Goal: Information Seeking & Learning: Learn about a topic

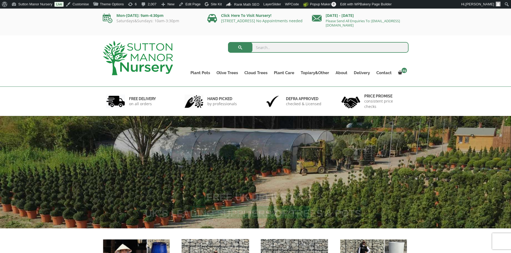
click at [275, 49] on input "search" at bounding box center [318, 47] width 180 height 11
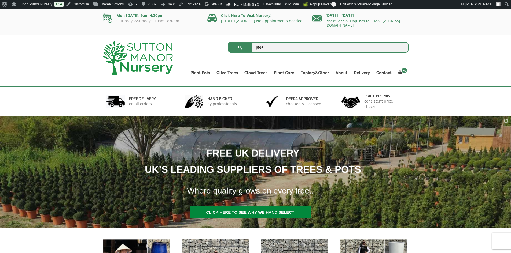
type input "J596"
click at [228, 42] on button "submit" at bounding box center [240, 47] width 24 height 11
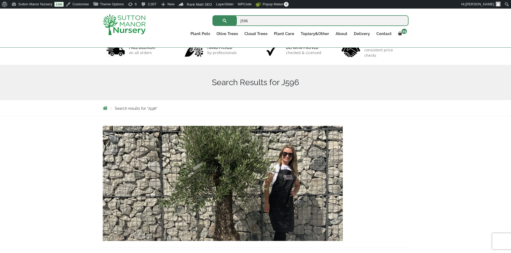
scroll to position [80, 0]
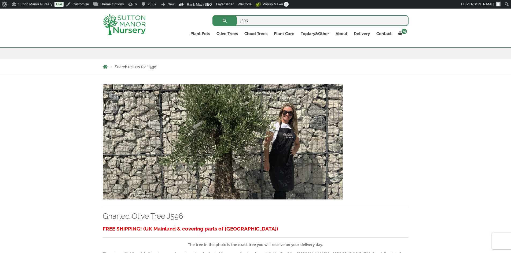
click at [246, 163] on img at bounding box center [223, 141] width 240 height 115
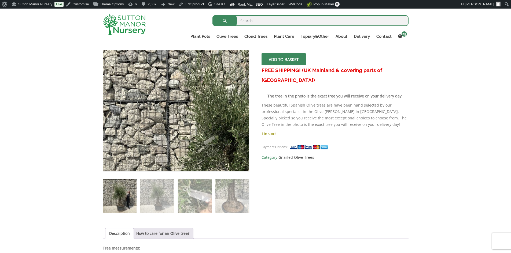
scroll to position [214, 0]
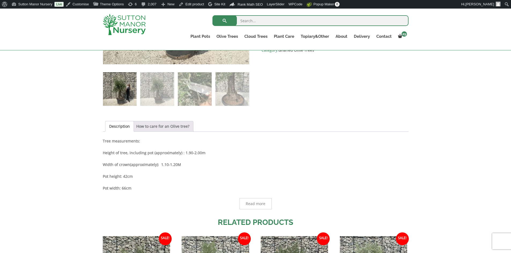
click at [160, 124] on link "How to care for an Olive tree?" at bounding box center [162, 126] width 53 height 10
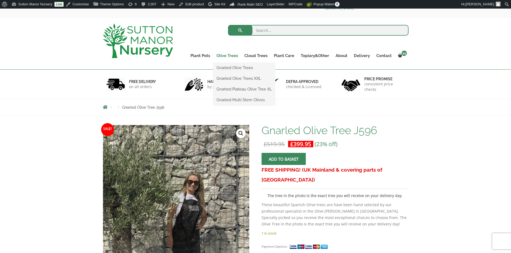
scroll to position [0, 0]
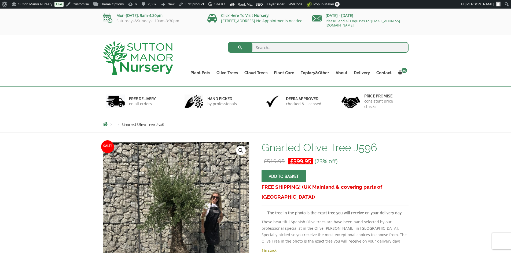
click at [162, 64] on img at bounding box center [138, 58] width 70 height 35
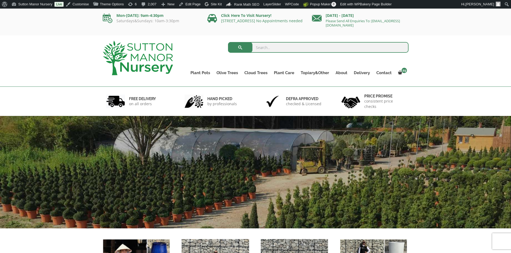
click at [304, 49] on input "search" at bounding box center [318, 47] width 180 height 11
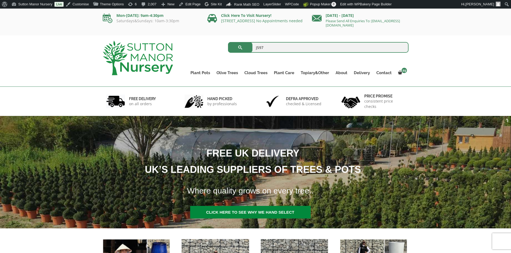
type input "J597"
click at [228, 42] on button "submit" at bounding box center [240, 47] width 24 height 11
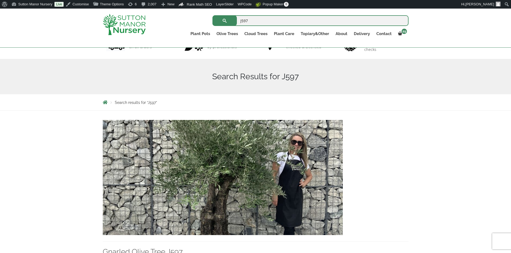
scroll to position [80, 0]
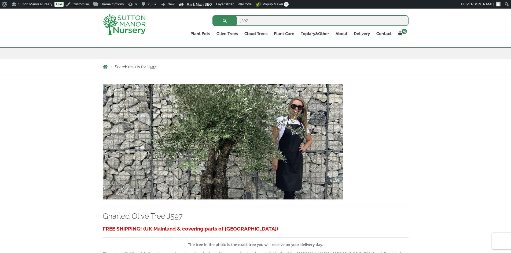
click at [255, 142] on img at bounding box center [223, 141] width 240 height 115
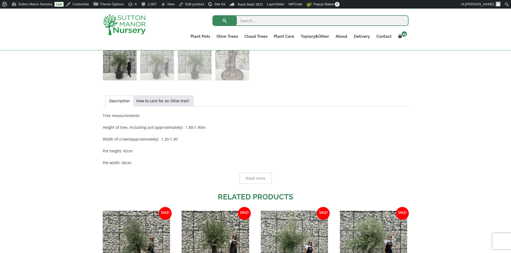
scroll to position [241, 0]
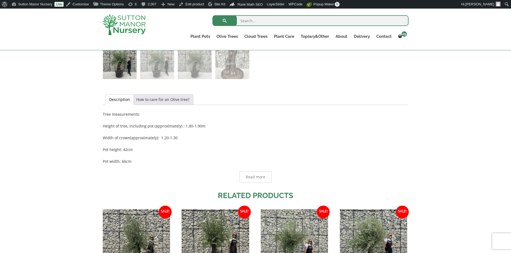
click at [167, 100] on link "How to care for an Olive tree?" at bounding box center [162, 100] width 53 height 10
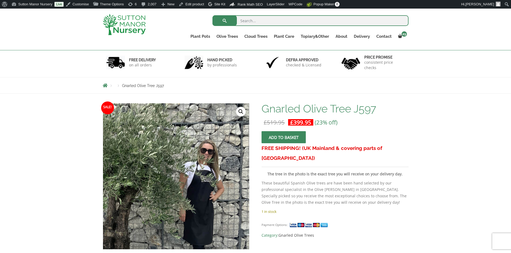
scroll to position [27, 0]
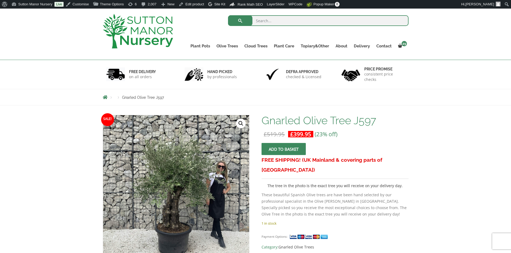
click at [151, 35] on img at bounding box center [138, 31] width 70 height 35
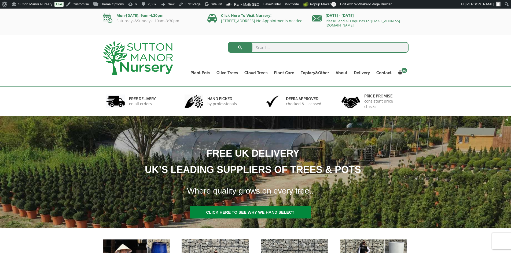
click at [283, 48] on input "search" at bounding box center [318, 47] width 180 height 11
type input "J598"
click at [228, 42] on button "submit" at bounding box center [240, 47] width 24 height 11
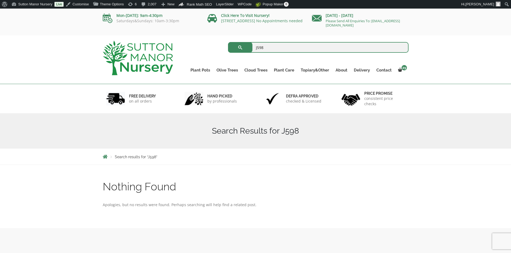
click at [122, 43] on img at bounding box center [138, 58] width 70 height 35
click at [136, 46] on img at bounding box center [138, 58] width 70 height 35
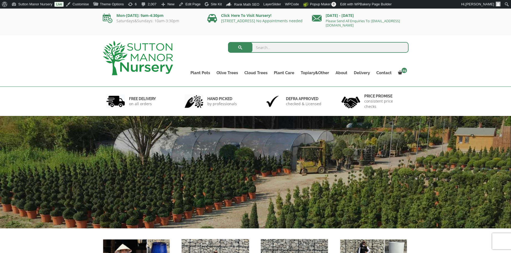
click at [278, 51] on input "search" at bounding box center [318, 47] width 180 height 11
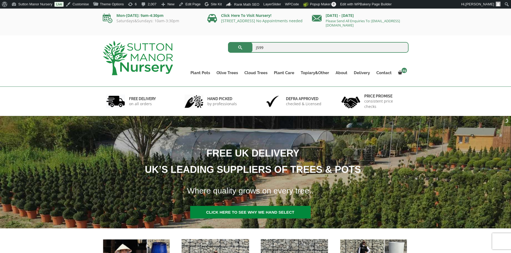
type input "J599"
click at [228, 42] on button "submit" at bounding box center [240, 47] width 24 height 11
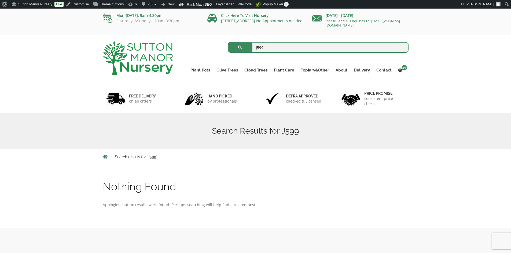
click at [134, 54] on img at bounding box center [138, 58] width 70 height 35
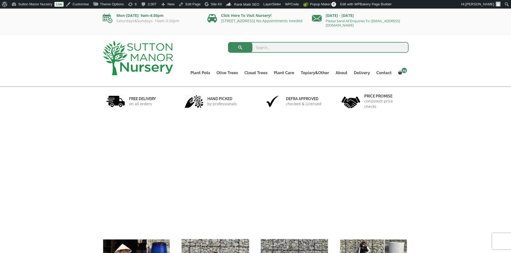
click at [262, 48] on input "search" at bounding box center [318, 47] width 180 height 11
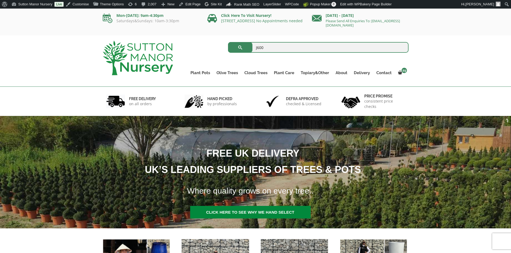
type input "J600"
click at [228, 42] on button "submit" at bounding box center [240, 47] width 24 height 11
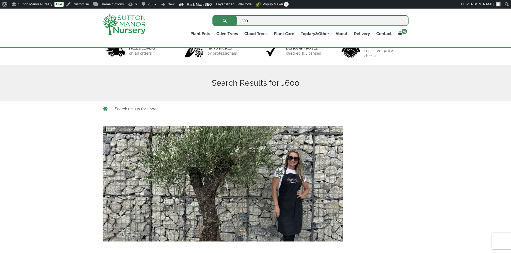
scroll to position [107, 0]
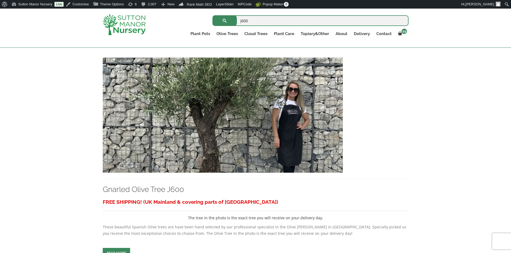
click at [240, 113] on img at bounding box center [223, 115] width 240 height 115
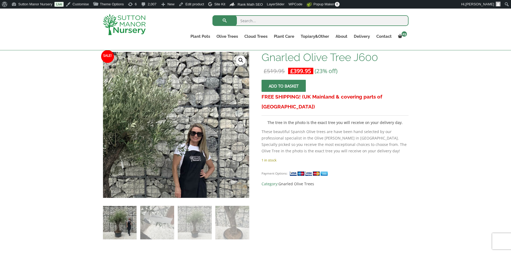
scroll to position [107, 0]
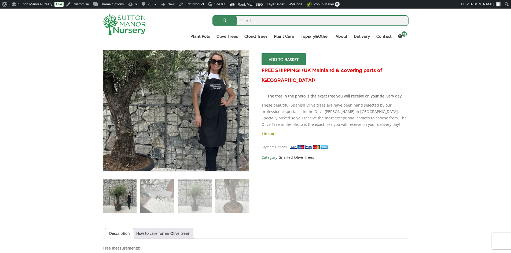
click at [222, 118] on img at bounding box center [138, 90] width 268 height 268
click at [222, 118] on img at bounding box center [137, 90] width 268 height 268
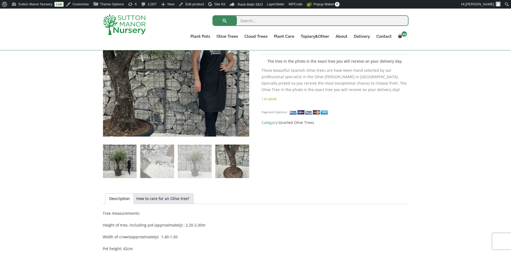
scroll to position [188, 0]
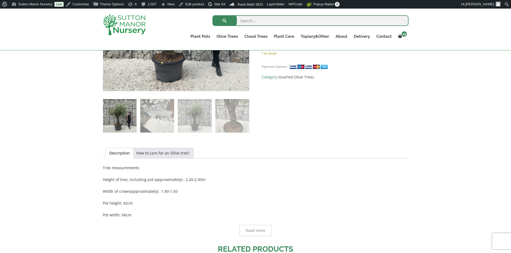
click at [173, 152] on link "How to care for an Olive tree?" at bounding box center [162, 153] width 53 height 10
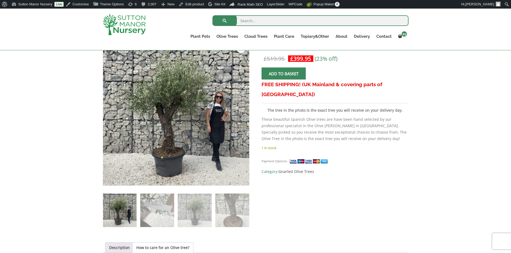
scroll to position [80, 0]
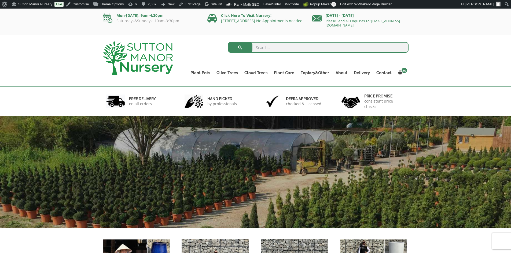
click at [289, 49] on input "search" at bounding box center [318, 47] width 180 height 11
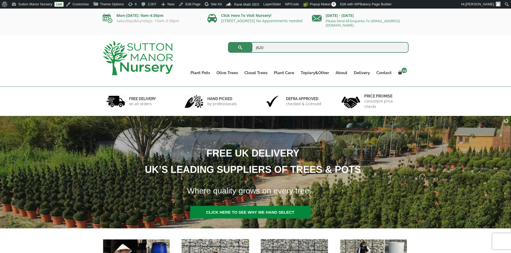
type input "J620"
click at [228, 42] on button "submit" at bounding box center [240, 47] width 24 height 11
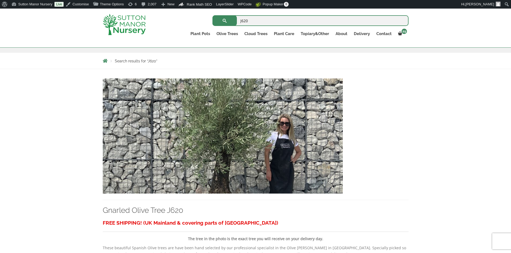
scroll to position [107, 0]
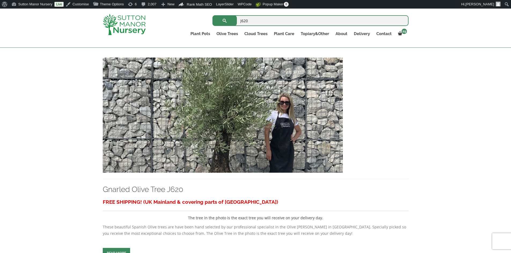
click at [252, 105] on img at bounding box center [223, 115] width 240 height 115
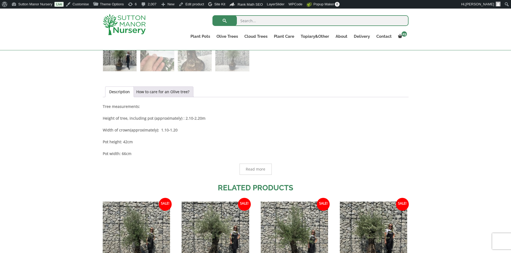
scroll to position [241, 0]
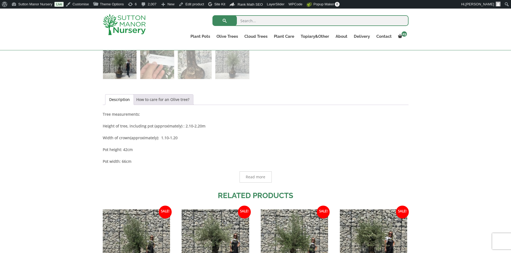
click at [170, 100] on link "How to care for an Olive tree?" at bounding box center [162, 100] width 53 height 10
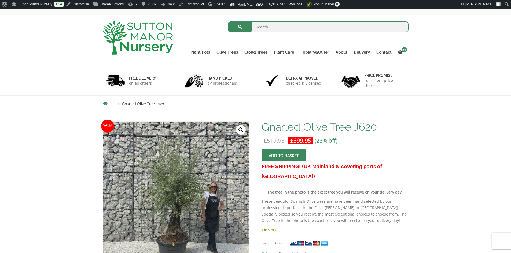
scroll to position [0, 0]
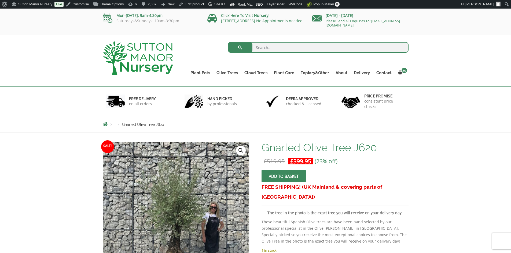
click at [161, 59] on img at bounding box center [138, 58] width 70 height 35
